Goal: Task Accomplishment & Management: Manage account settings

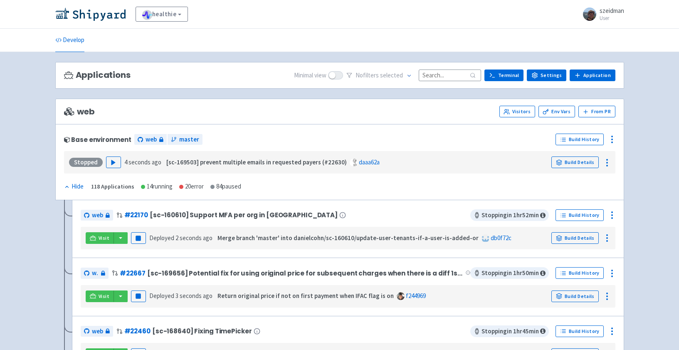
click at [454, 74] on input at bounding box center [450, 74] width 62 height 11
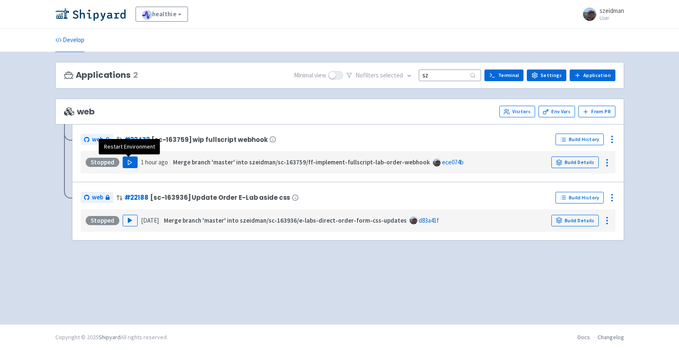
type input "sz"
click at [130, 160] on icon "button" at bounding box center [130, 162] width 6 height 6
click at [605, 165] on icon at bounding box center [607, 163] width 10 height 10
click at [626, 156] on div "Applications 2 Minimal view No filter s selected sz Terminal Settings Applicati…" at bounding box center [340, 188] width 582 height 252
click at [615, 142] on icon at bounding box center [612, 139] width 10 height 10
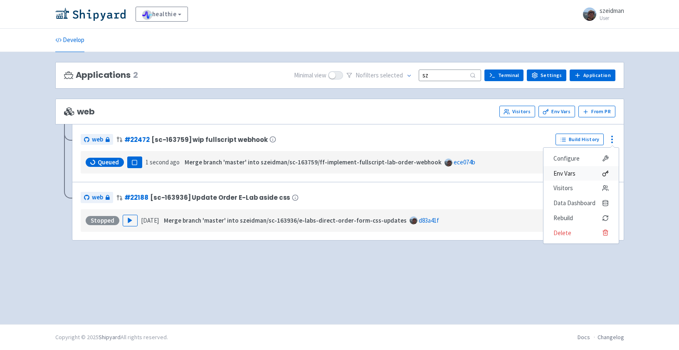
click at [594, 168] on span "Env Vars" at bounding box center [580, 174] width 55 height 12
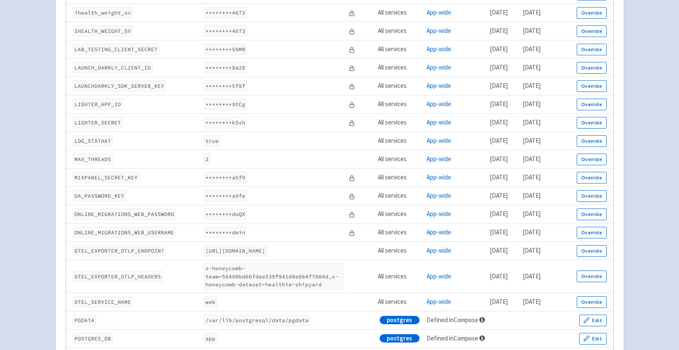
scroll to position [1473, 0]
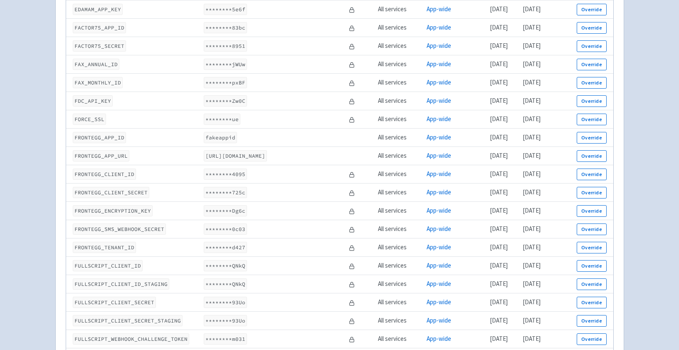
scroll to position [919, 0]
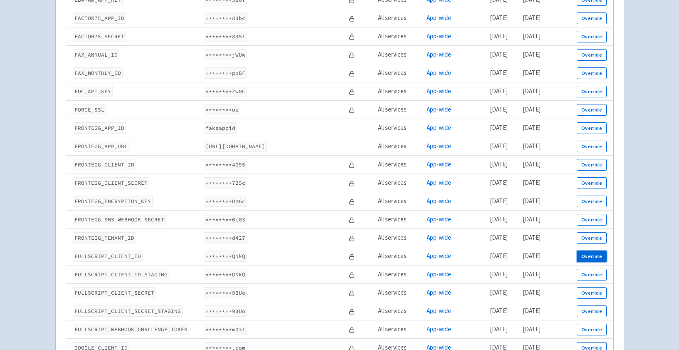
click at [600, 250] on button "Override" at bounding box center [592, 256] width 30 height 12
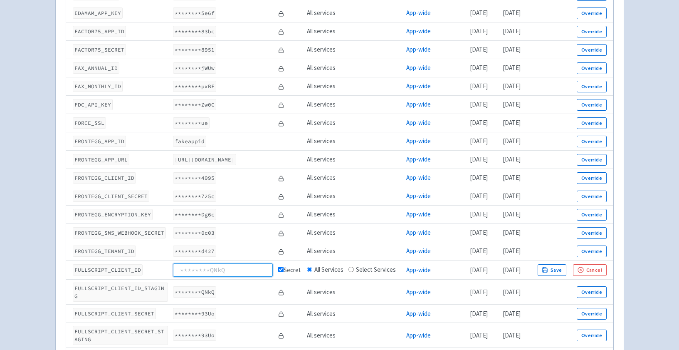
paste input "28fxUHkL7ElLRUgAJ6ZcPzhJFCUrr-OUAJpZ-C7cJhA"
type input "28fxUHkL7ElLRUgAJ6ZcPzhJFCUrr-OUAJpZ-C7cJhA"
click at [205, 308] on code "********93Uo" at bounding box center [194, 313] width 43 height 11
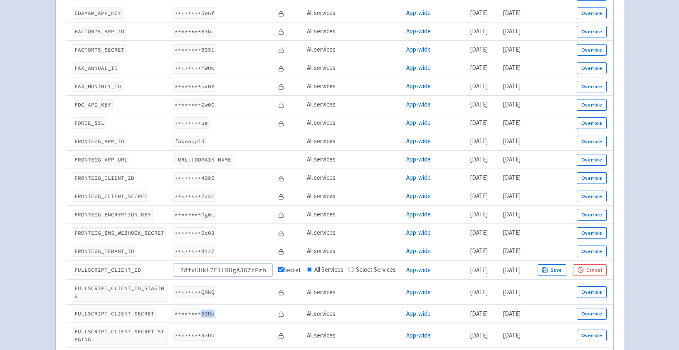
click at [205, 308] on code "********93Uo" at bounding box center [194, 313] width 43 height 11
click at [548, 267] on icon "button" at bounding box center [545, 270] width 6 height 6
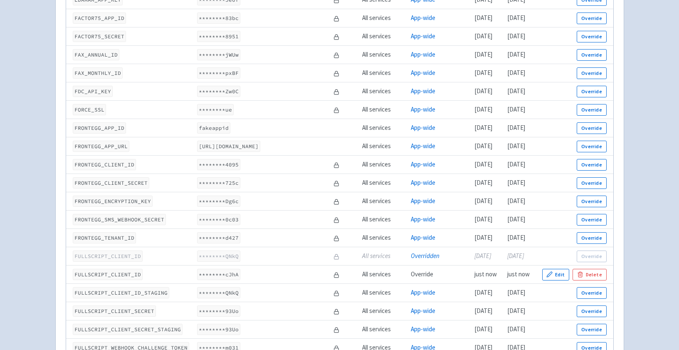
scroll to position [926, 0]
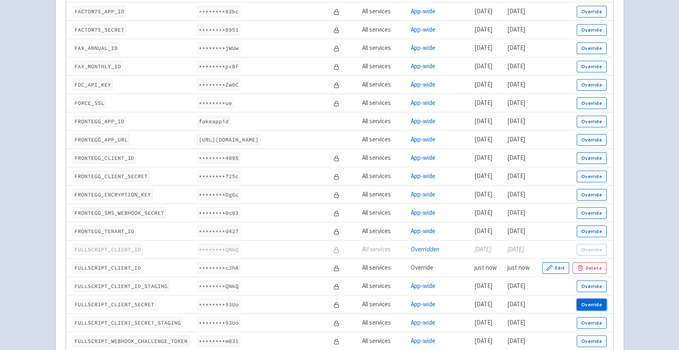
click at [590, 309] on button "Override" at bounding box center [592, 305] width 30 height 12
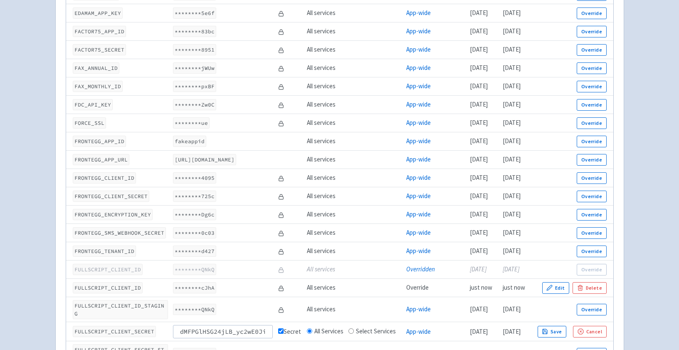
scroll to position [0, 76]
type input "dMFPGlHSG24jLB_yc2wE0Ji8igLDRVxKOFRZNMOEuRk"
click at [567, 326] on button "Save" at bounding box center [552, 332] width 29 height 12
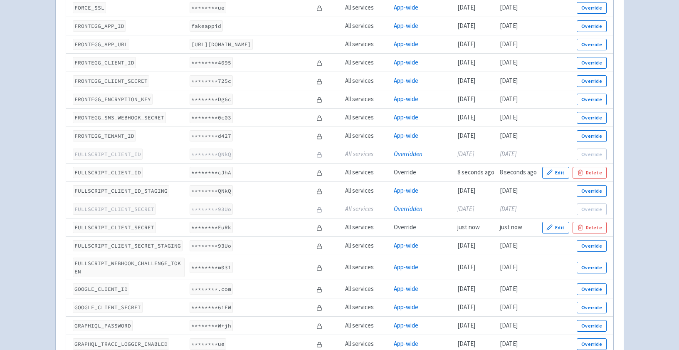
scroll to position [1032, 0]
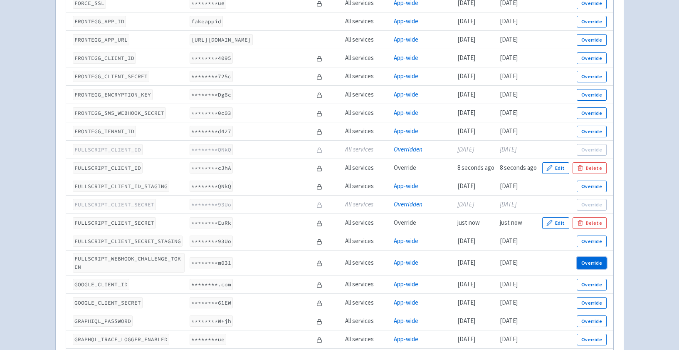
click at [583, 264] on button "Override" at bounding box center [592, 263] width 30 height 12
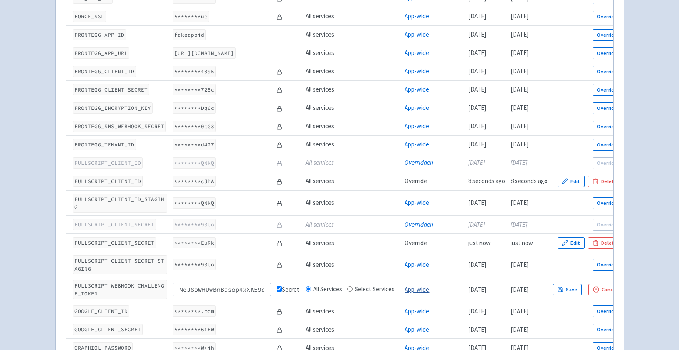
scroll to position [0, 94]
type input "NeJ8oWHUwBnBasop4xXK59q3MeAPmfYIyjrtcP7T9yf18w90"
click at [561, 286] on icon "button" at bounding box center [560, 289] width 6 height 6
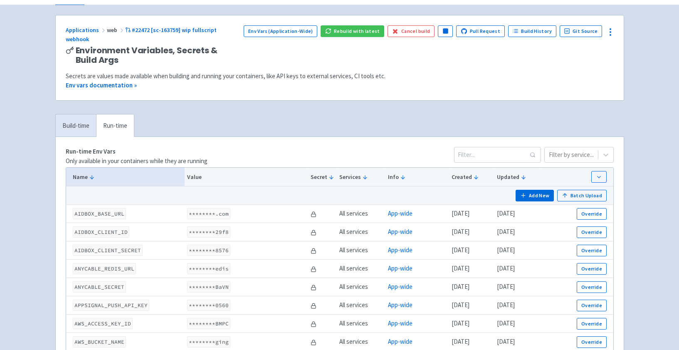
scroll to position [49, 0]
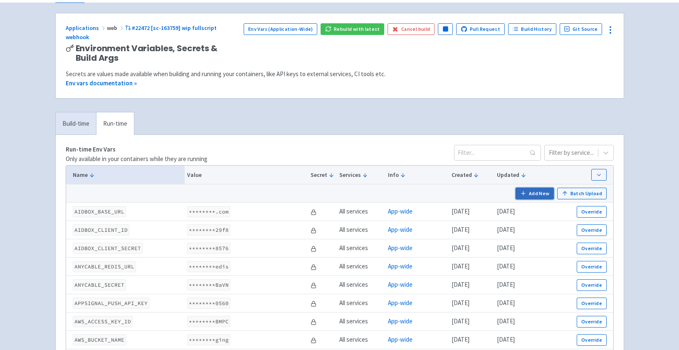
click at [531, 188] on button "Add New" at bounding box center [535, 194] width 38 height 12
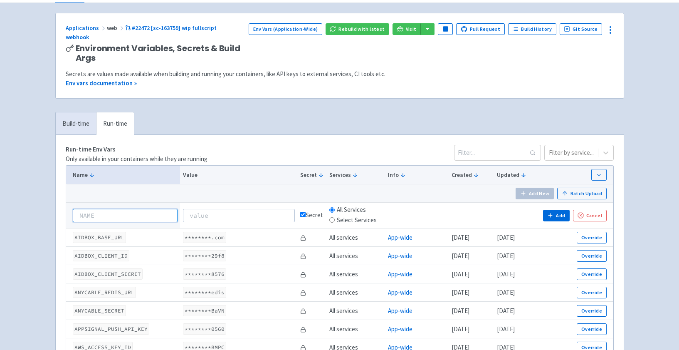
paste input "FULLSCRIPT_SIGNATURE_SECRET_KEY"
type input "FULLSCRIPT_SIGNATURE_SECRET_KEY"
click at [198, 188] on div "Add New Batch Upload" at bounding box center [340, 194] width 534 height 12
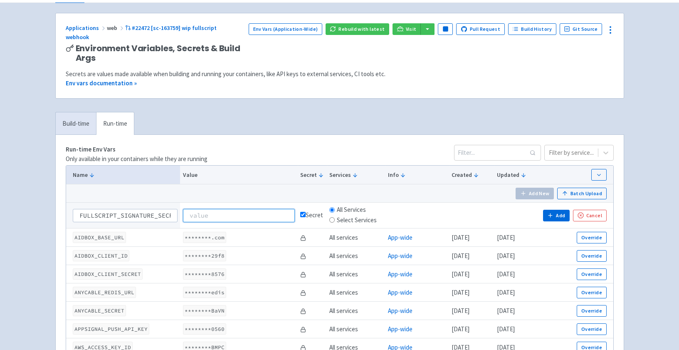
click at [224, 209] on input at bounding box center [239, 215] width 112 height 13
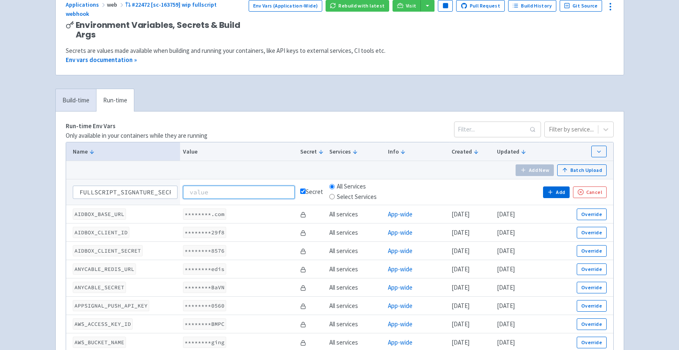
scroll to position [73, 0]
paste input "LPQ4Ltuuf4UkCJYPyQIG3Jw7brQmQ7jlTLhAsoSzGLqS45YP"
type input "LPQ4Ltuuf4UkCJYPyQIG3Jw7brQmQ7jlTLhAsoSzGLqS45YP"
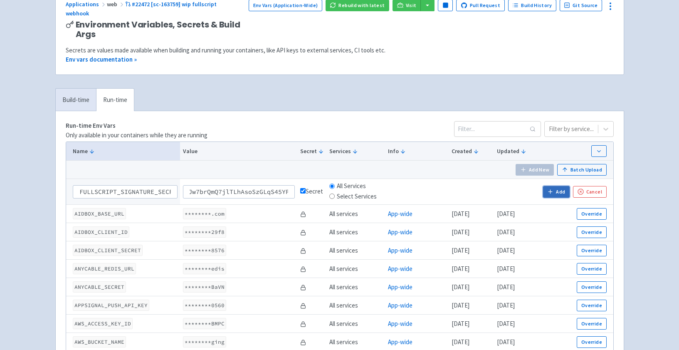
scroll to position [0, 0]
click at [562, 186] on button "Add" at bounding box center [556, 192] width 27 height 12
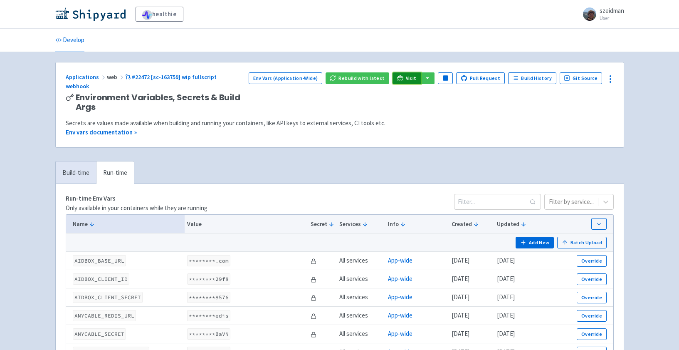
click at [408, 79] on link "Visit" at bounding box center [407, 78] width 28 height 12
click at [613, 77] on icon at bounding box center [610, 79] width 10 height 10
click at [595, 123] on span "Data Dashboard" at bounding box center [579, 128] width 55 height 12
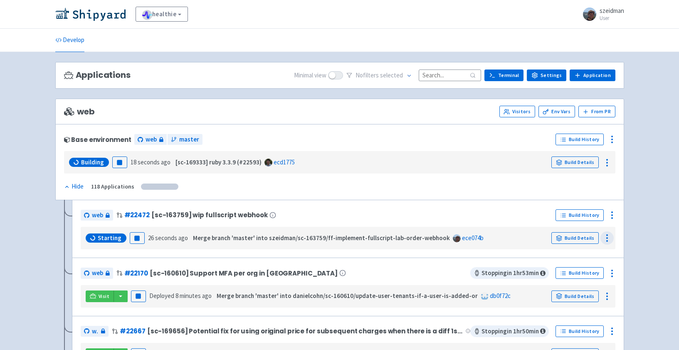
click at [609, 237] on icon at bounding box center [607, 238] width 10 height 10
click at [613, 218] on circle at bounding box center [612, 217] width 1 height 1
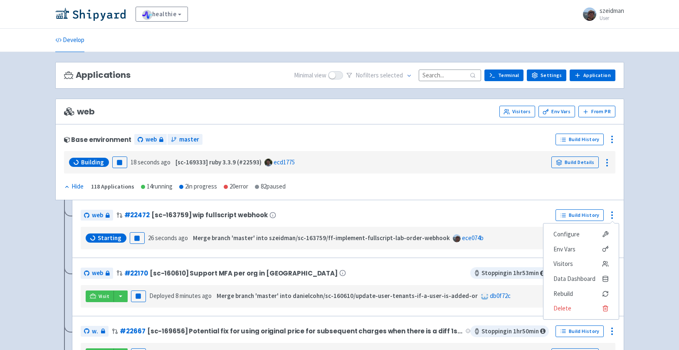
click at [434, 216] on div "web # 22472 [sc-163759] wip fullscript webhook" at bounding box center [317, 214] width 472 height 13
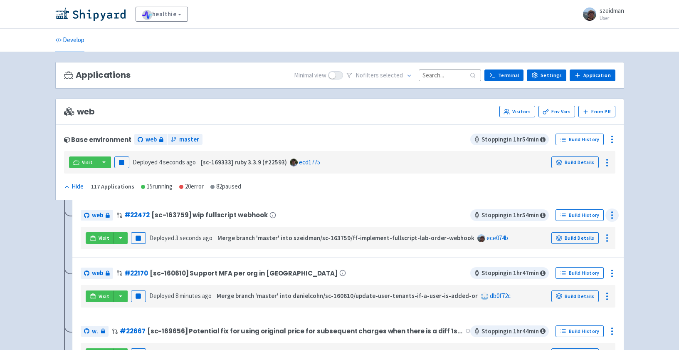
click at [611, 215] on icon at bounding box center [612, 215] width 10 height 10
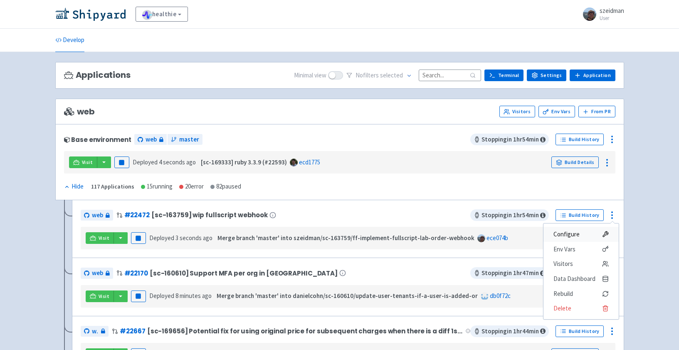
click at [577, 230] on span "Configure" at bounding box center [566, 234] width 26 height 12
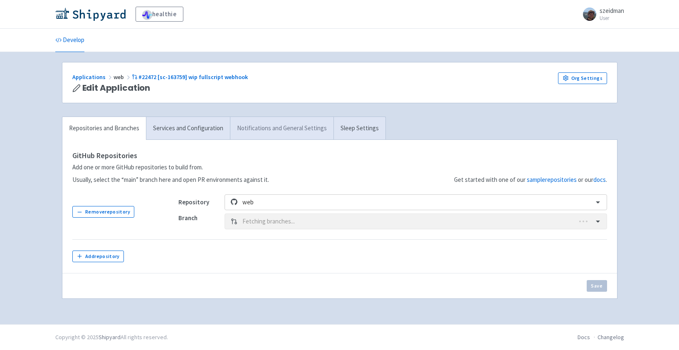
click at [230, 132] on link "Notifications and General Settings" at bounding box center [282, 128] width 104 height 23
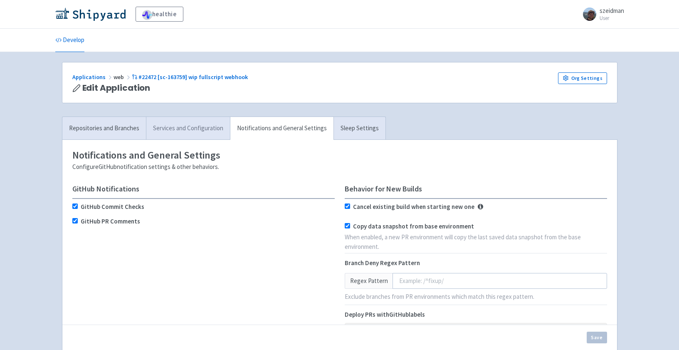
click at [216, 133] on link "Services and Configuration" at bounding box center [188, 128] width 84 height 23
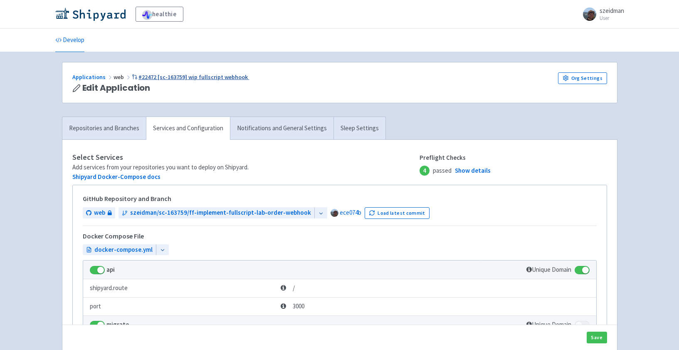
click at [228, 75] on link "#22472 [sc-163759] wip fullscript webhook" at bounding box center [191, 76] width 118 height 7
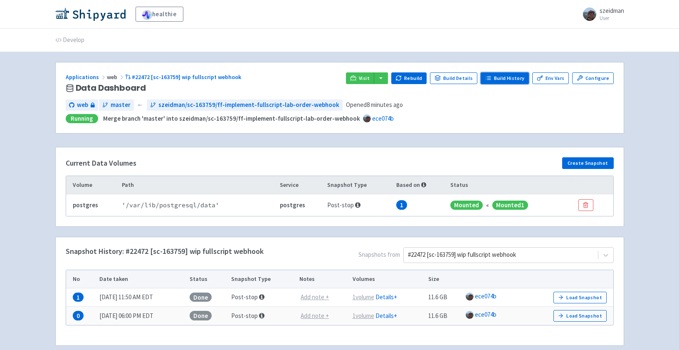
click at [521, 76] on link "Build History" at bounding box center [505, 78] width 48 height 12
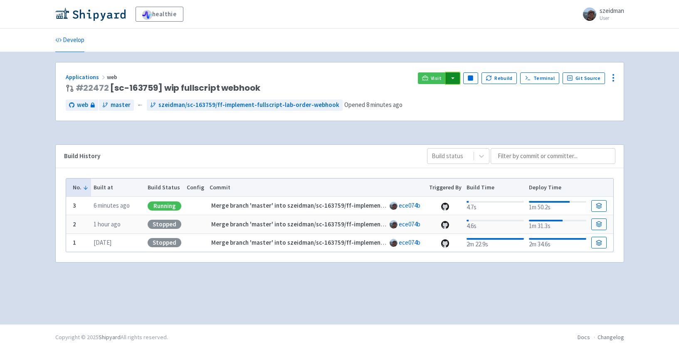
click at [457, 80] on button "button" at bounding box center [453, 78] width 14 height 12
click at [463, 99] on link "web (api)" at bounding box center [468, 95] width 47 height 13
click at [504, 77] on button "Rebuild" at bounding box center [500, 78] width 36 height 12
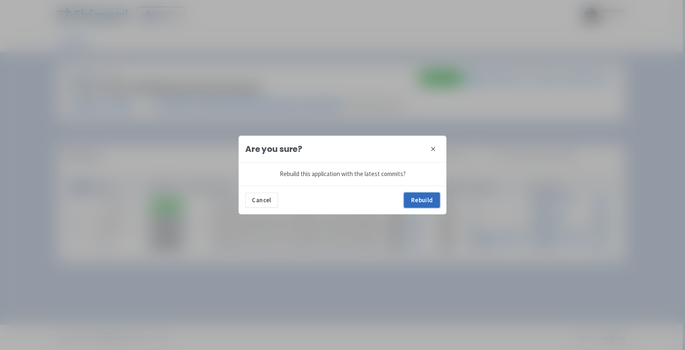
click at [424, 201] on button "Rebuild" at bounding box center [422, 200] width 36 height 15
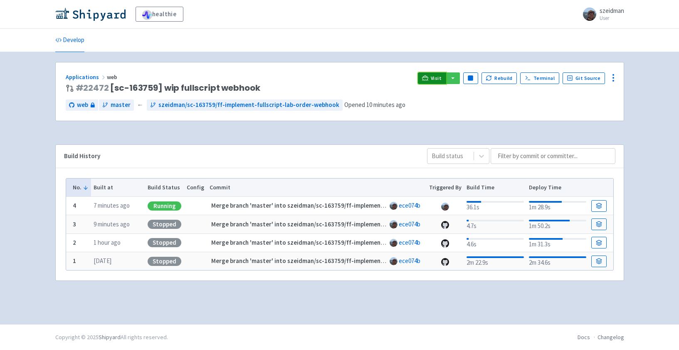
click at [437, 83] on link "Visit" at bounding box center [432, 78] width 28 height 12
